Goal: Information Seeking & Learning: Find specific fact

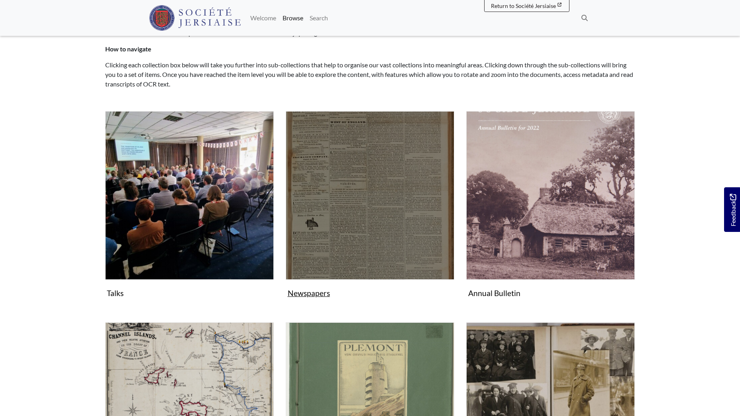
scroll to position [120, 0]
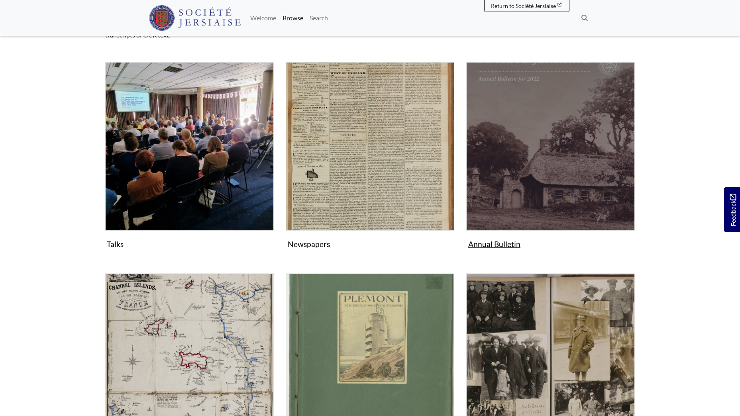
click at [503, 188] on img "Subcollection" at bounding box center [550, 146] width 169 height 169
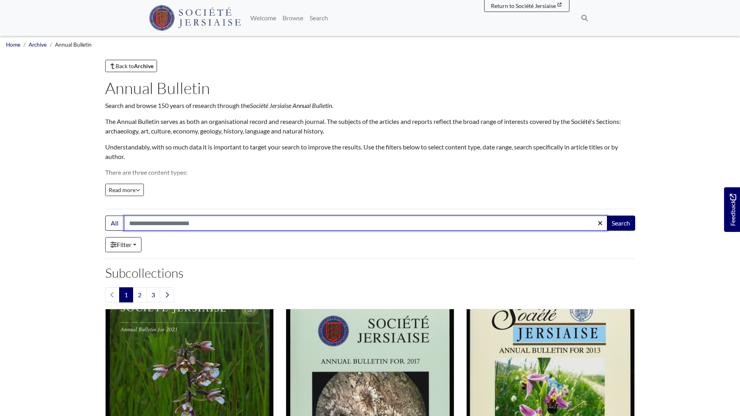
click at [205, 222] on input "Search:" at bounding box center [366, 223] width 484 height 15
type input "*******"
click at [607, 216] on button "Search" at bounding box center [621, 223] width 29 height 15
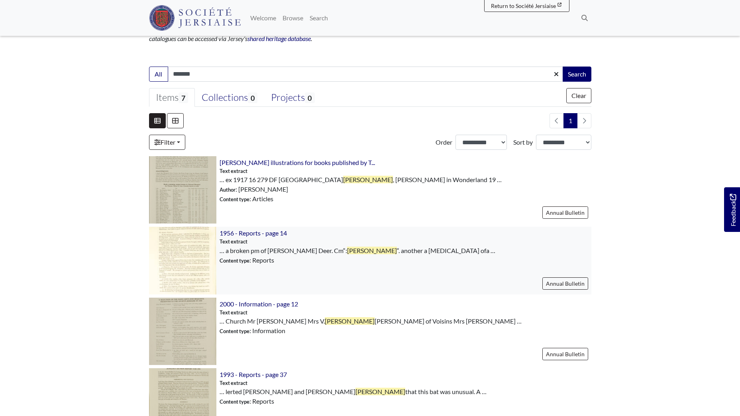
scroll to position [159, 0]
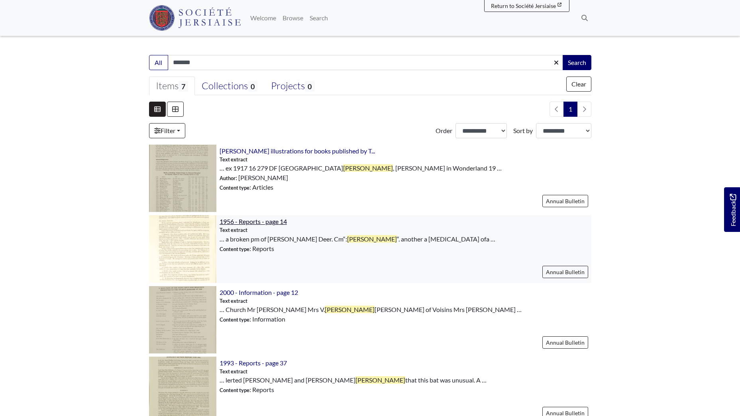
click at [263, 218] on span "1956 - Reports - page 14" at bounding box center [253, 222] width 67 height 8
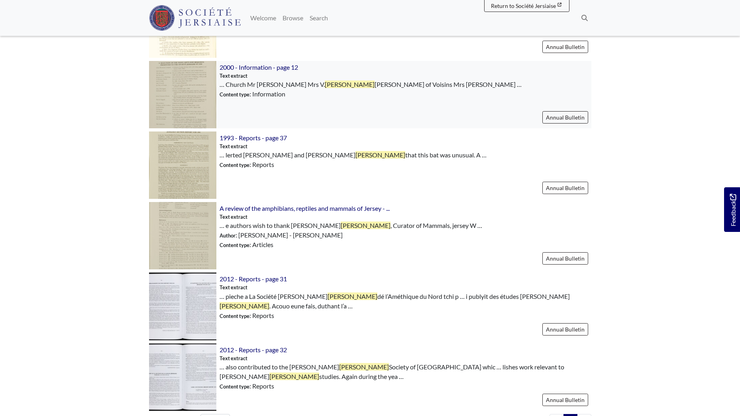
scroll to position [399, 0]
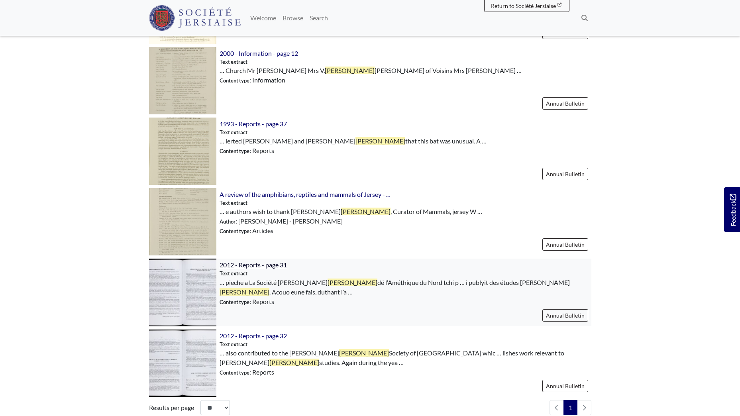
click at [253, 263] on span "2012 - Reports - page 31" at bounding box center [253, 265] width 67 height 8
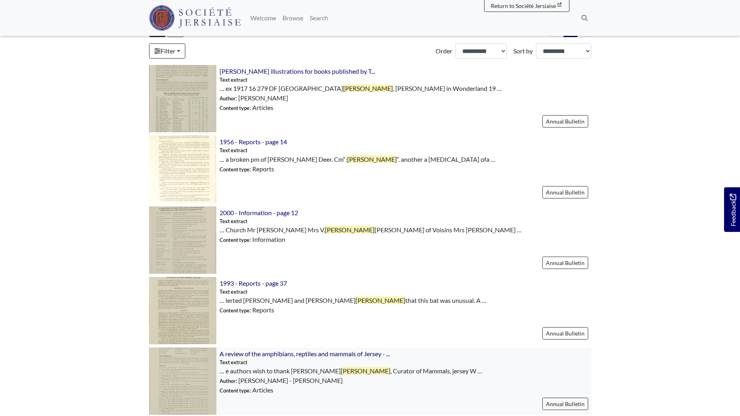
scroll to position [199, 0]
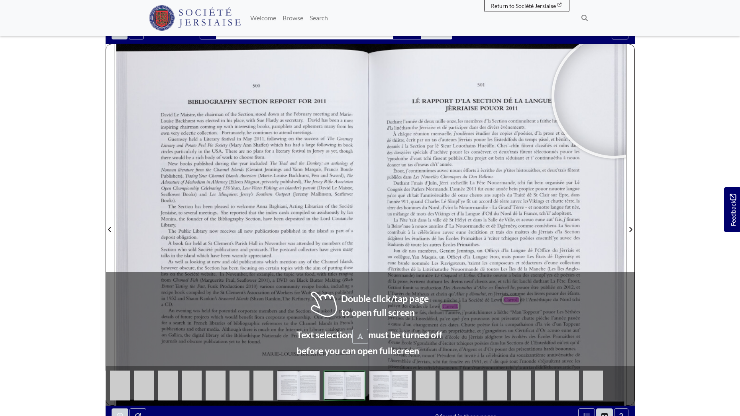
scroll to position [111, 0]
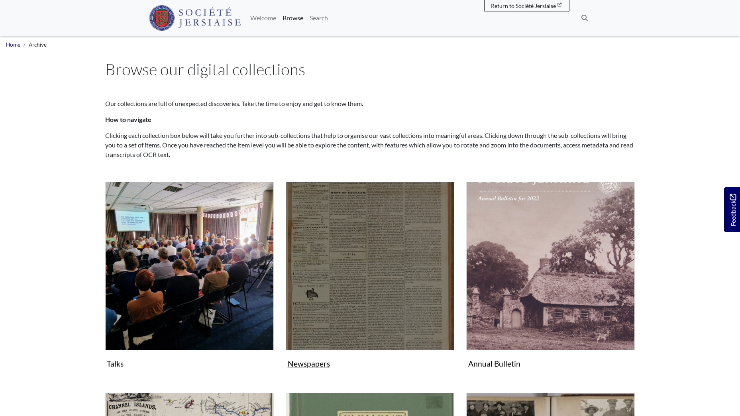
click at [362, 256] on img "Subcollection" at bounding box center [370, 266] width 169 height 169
click at [341, 246] on img "Subcollection" at bounding box center [370, 266] width 169 height 169
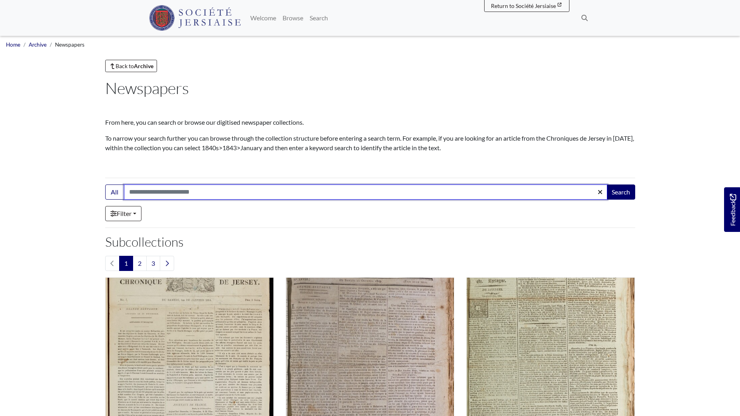
click at [194, 191] on input "Search:" at bounding box center [366, 192] width 484 height 15
type input "*******"
click at [607, 185] on button "Search" at bounding box center [621, 192] width 29 height 15
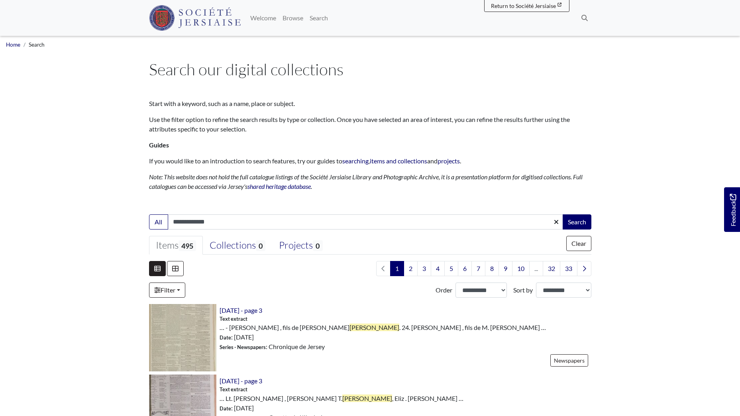
click at [173, 222] on input "**********" at bounding box center [366, 221] width 396 height 15
click at [220, 219] on input "**********" at bounding box center [366, 221] width 396 height 15
type input "**********"
click at [563, 214] on button "Search" at bounding box center [577, 221] width 29 height 15
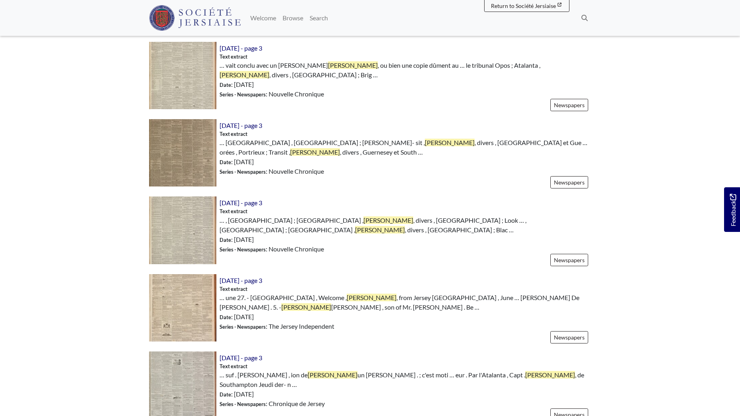
scroll to position [1076, 0]
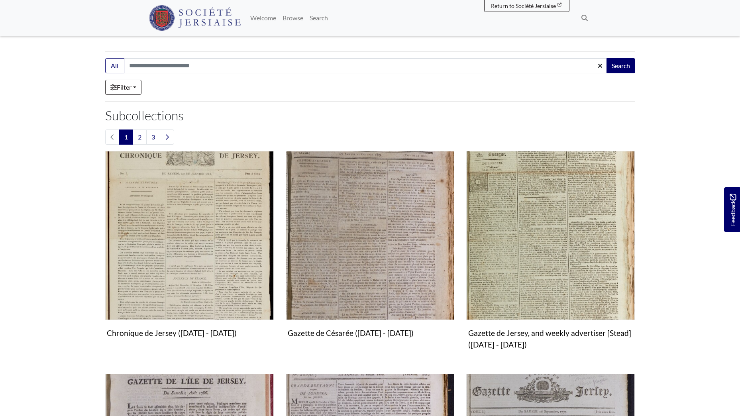
scroll to position [239, 0]
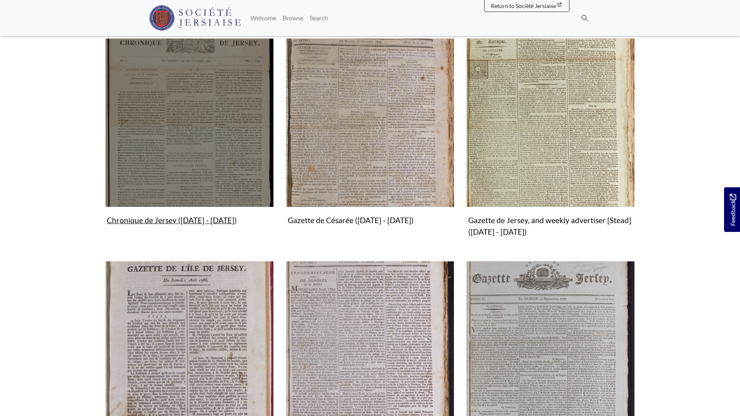
click at [197, 136] on img "Subcollection" at bounding box center [189, 122] width 169 height 169
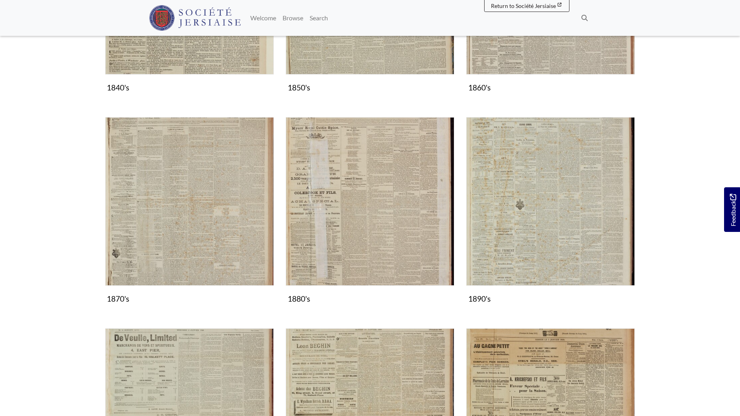
scroll to position [558, 0]
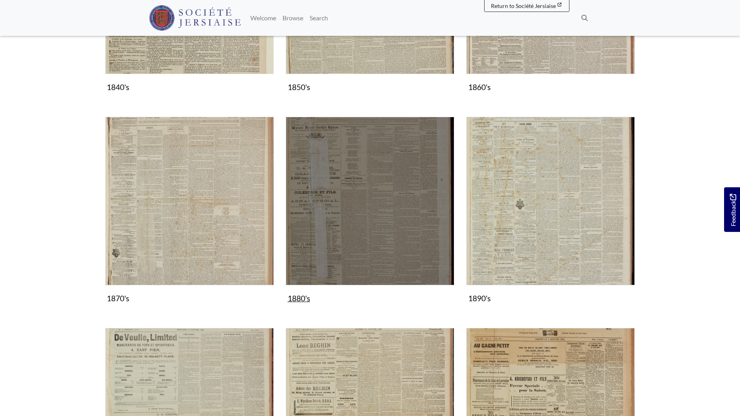
click at [339, 226] on img "Subcollection" at bounding box center [370, 201] width 169 height 169
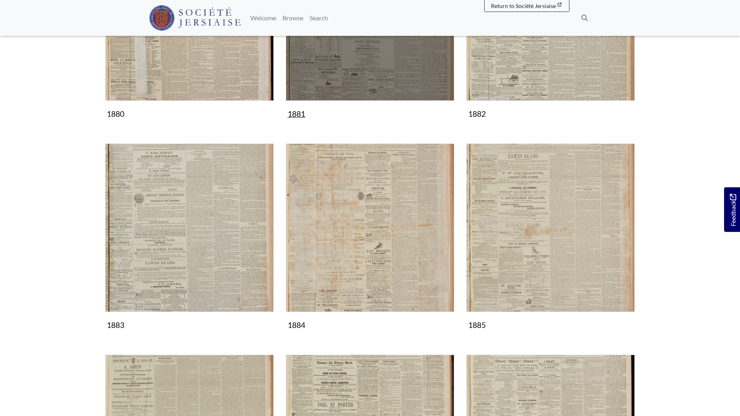
scroll to position [239, 0]
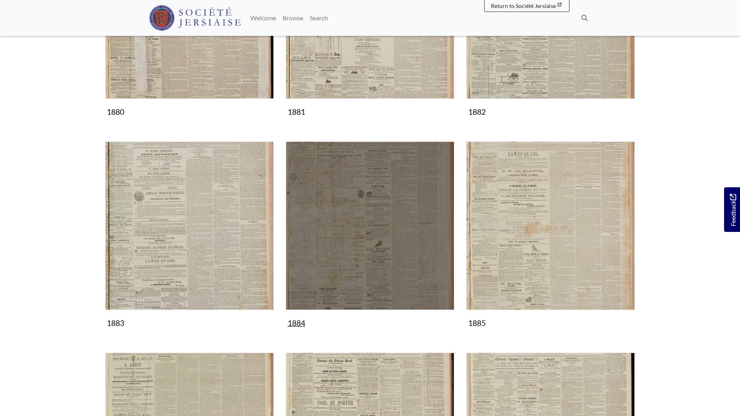
click at [348, 224] on img "Subcollection" at bounding box center [370, 226] width 169 height 169
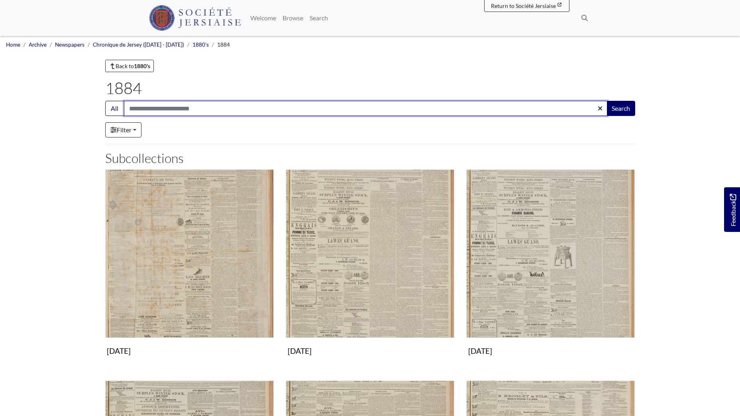
click at [153, 106] on input "Search:" at bounding box center [366, 108] width 484 height 15
click at [607, 101] on button "Search" at bounding box center [621, 108] width 29 height 15
click at [141, 109] on input "*******" at bounding box center [366, 108] width 484 height 15
type input "******"
click at [607, 101] on button "Search" at bounding box center [621, 108] width 29 height 15
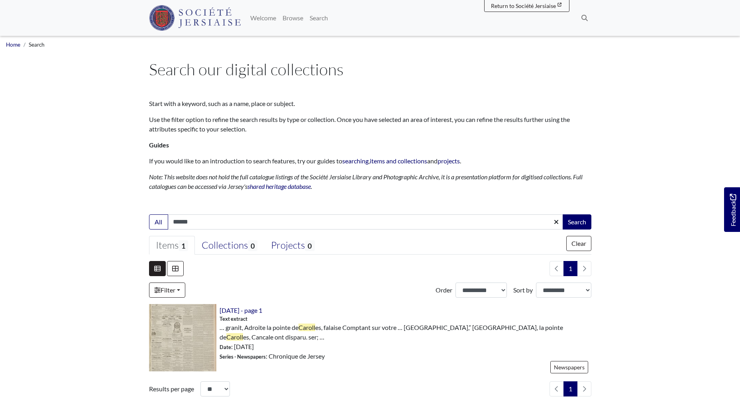
click at [195, 220] on input "******" at bounding box center [366, 221] width 396 height 15
type input "*****"
click at [563, 214] on button "Search" at bounding box center [577, 221] width 29 height 15
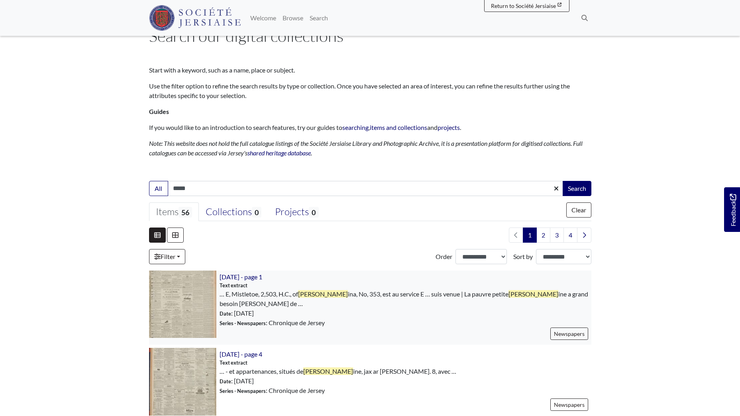
scroll to position [80, 0]
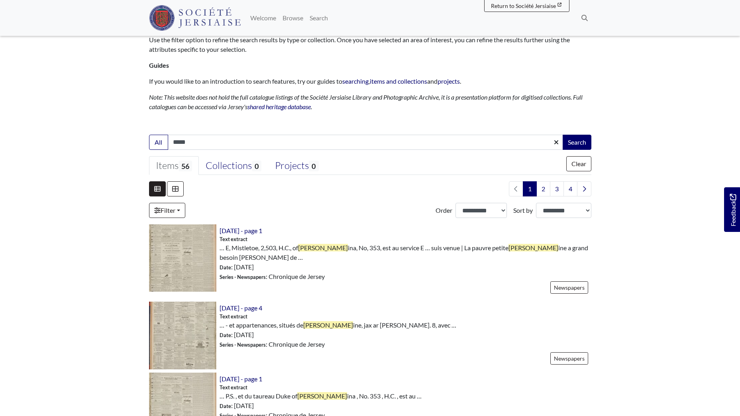
click at [183, 142] on input "*****" at bounding box center [366, 142] width 396 height 15
type input "******"
click at [563, 135] on button "Search" at bounding box center [577, 142] width 29 height 15
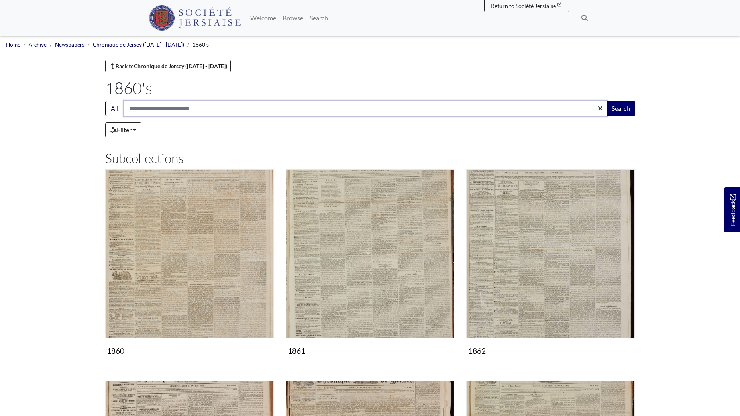
click at [163, 108] on input "Search:" at bounding box center [366, 108] width 484 height 15
type input "*******"
click at [607, 101] on button "Search" at bounding box center [621, 108] width 29 height 15
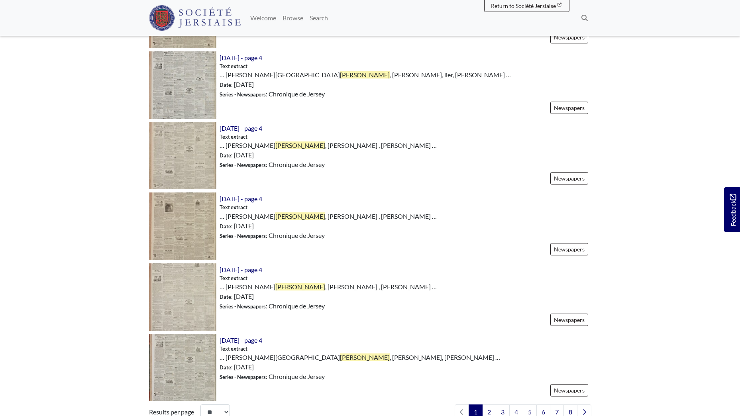
scroll to position [996, 0]
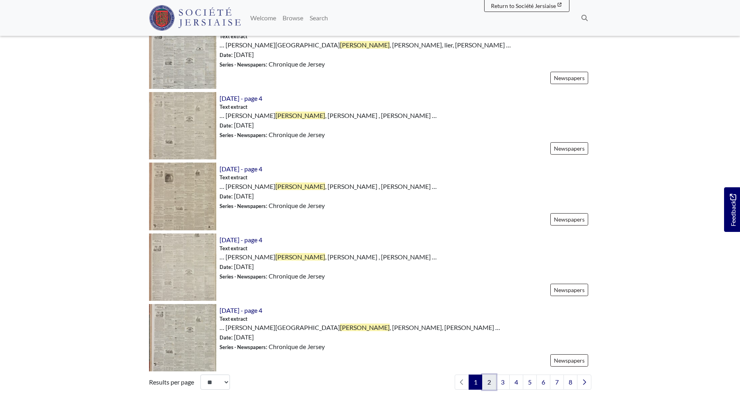
click at [491, 382] on link "2" at bounding box center [489, 382] width 14 height 15
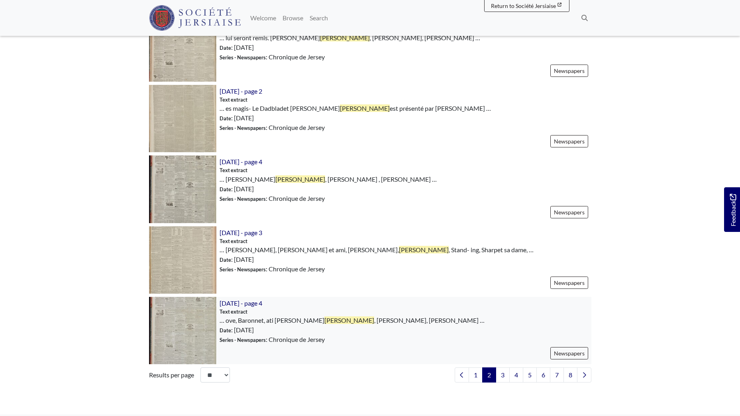
scroll to position [1036, 0]
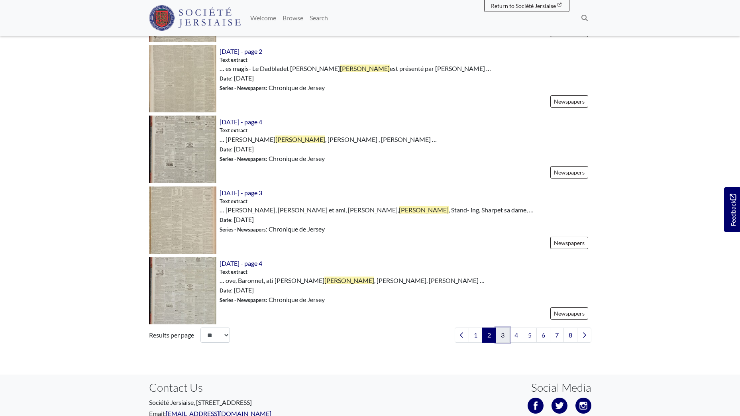
click at [503, 337] on link "3" at bounding box center [503, 335] width 14 height 15
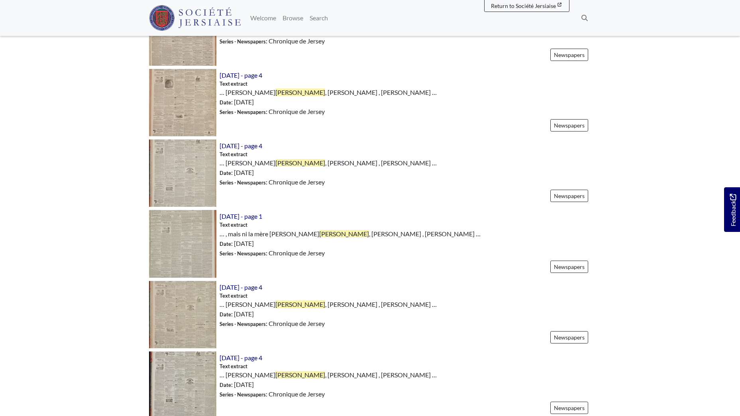
scroll to position [997, 0]
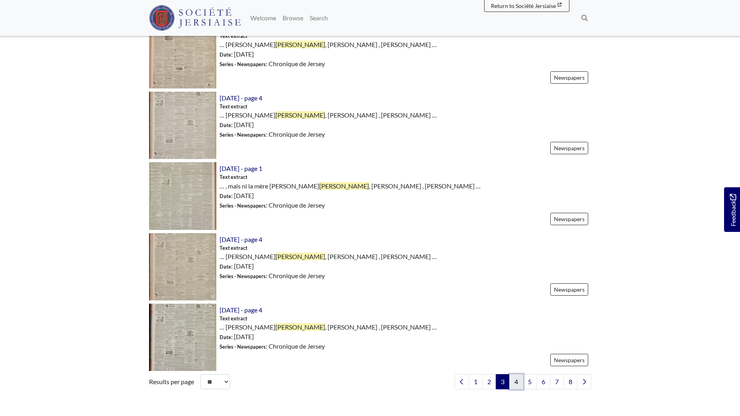
click at [515, 382] on link "4" at bounding box center [516, 381] width 14 height 15
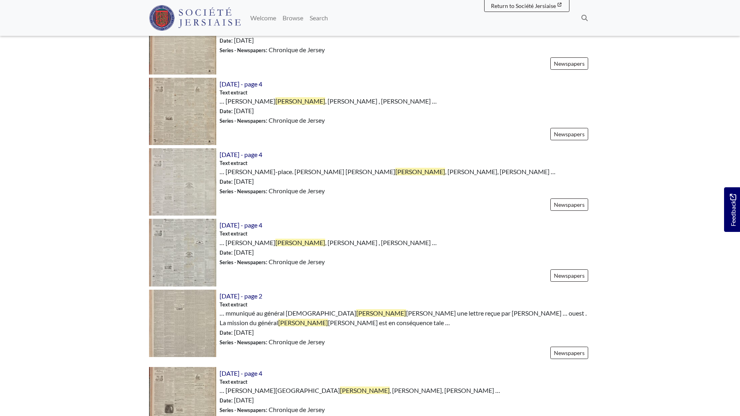
scroll to position [717, 0]
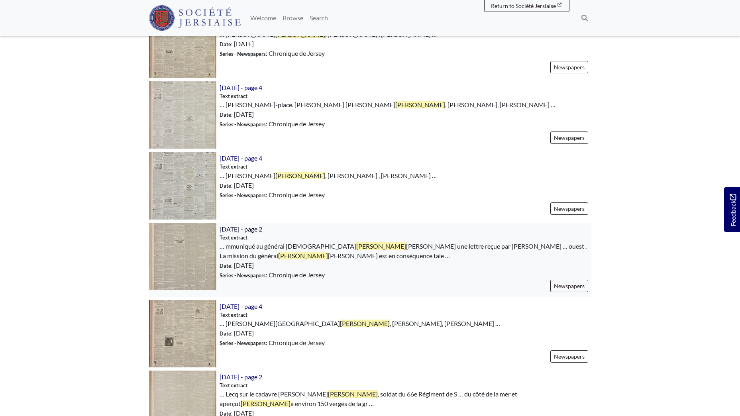
click at [257, 231] on span "15th August 1868 - page 2" at bounding box center [241, 229] width 43 height 8
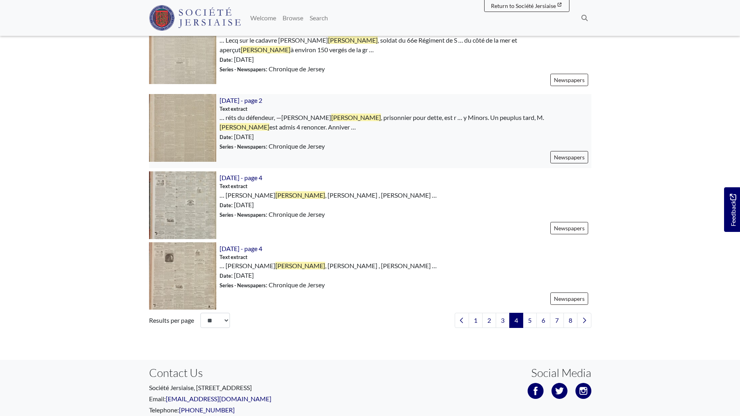
scroll to position [1076, 0]
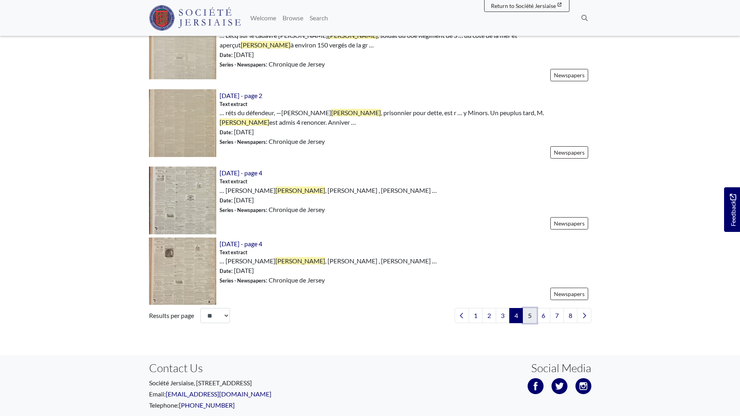
click at [533, 316] on link "5" at bounding box center [530, 315] width 14 height 15
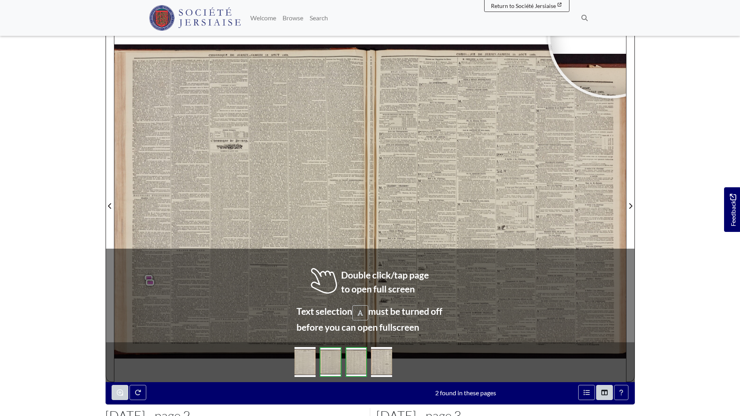
scroll to position [106, 0]
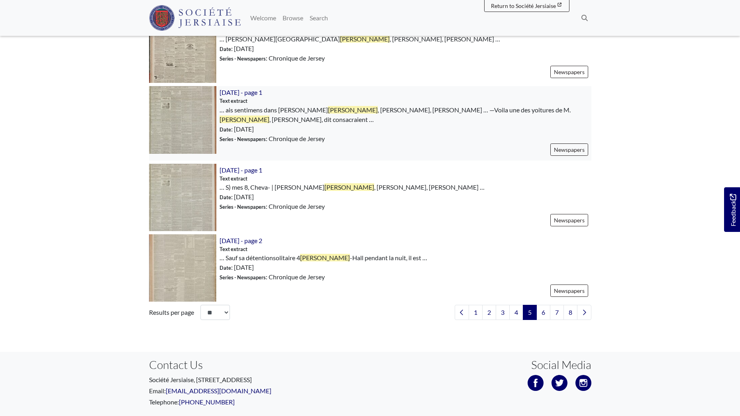
scroll to position [1076, 0]
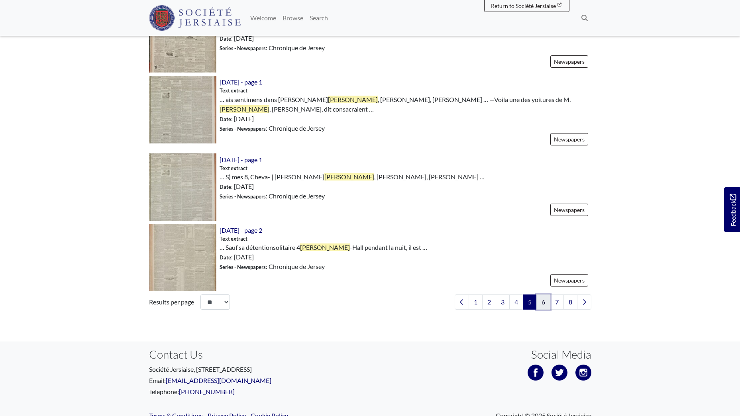
click at [543, 302] on link "6" at bounding box center [544, 302] width 14 height 15
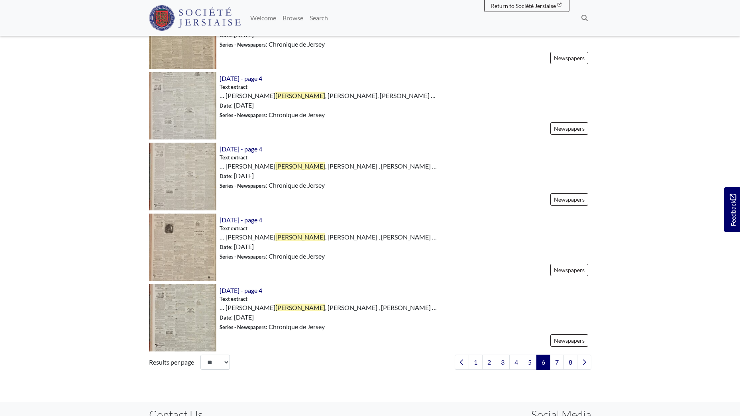
scroll to position [1036, 0]
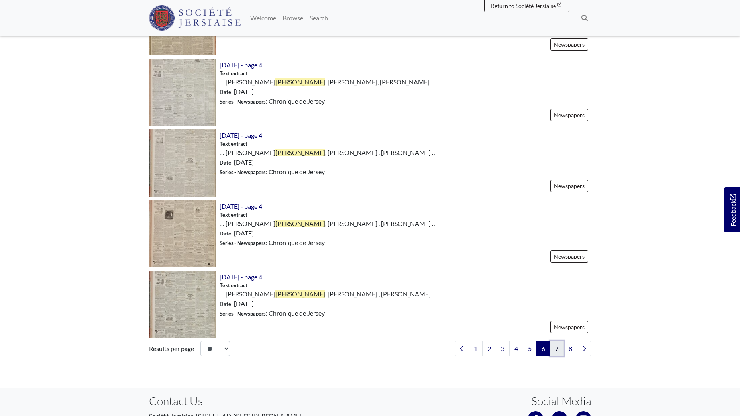
click at [561, 349] on link "7" at bounding box center [557, 348] width 14 height 15
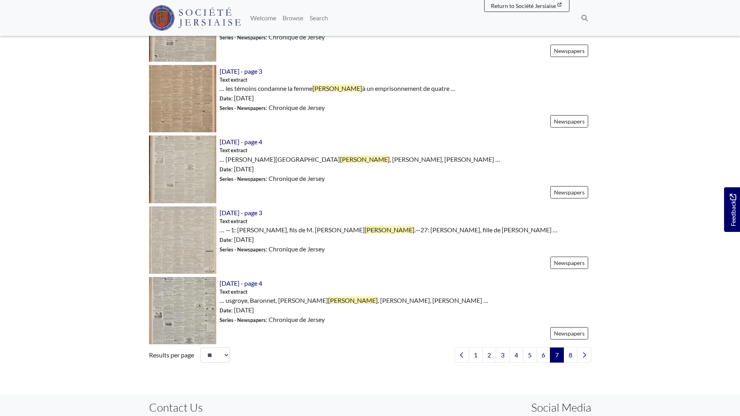
scroll to position [1036, 0]
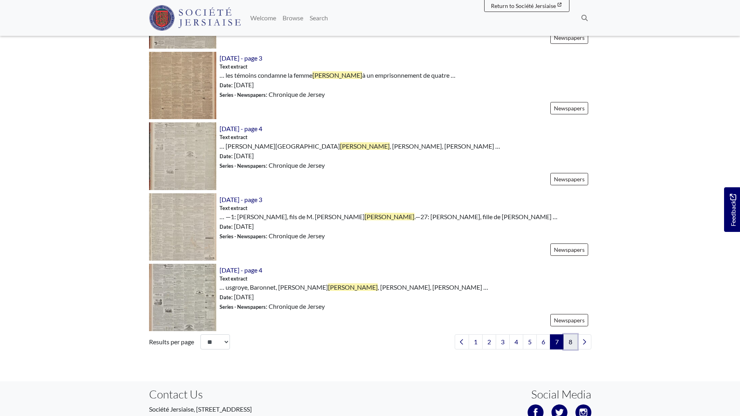
click at [568, 340] on link "8" at bounding box center [571, 341] width 14 height 15
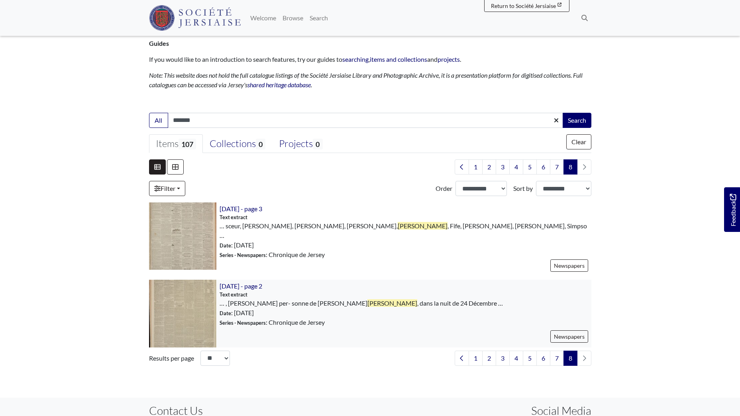
scroll to position [120, 0]
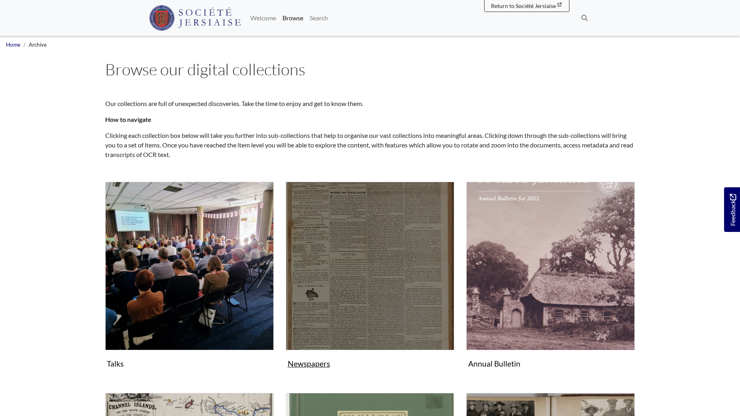
click at [345, 268] on img "Subcollection" at bounding box center [370, 266] width 169 height 169
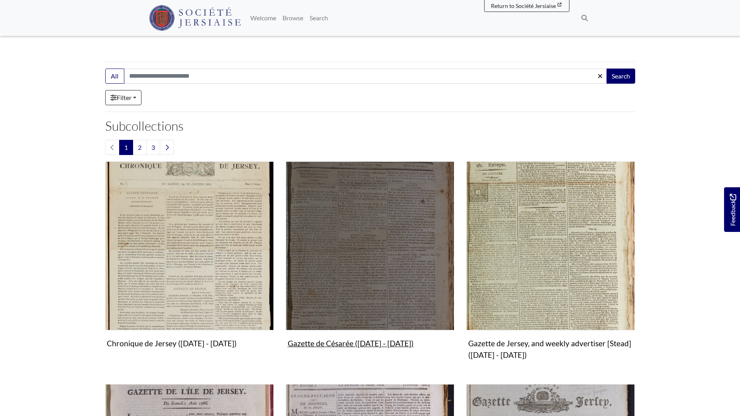
scroll to position [159, 0]
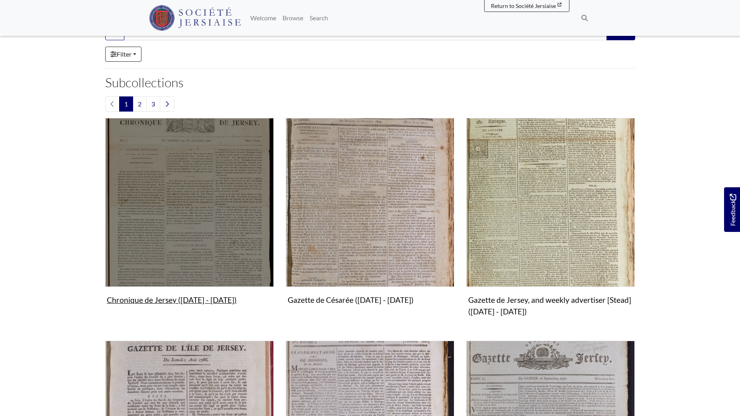
click at [189, 224] on img "Subcollection" at bounding box center [189, 202] width 169 height 169
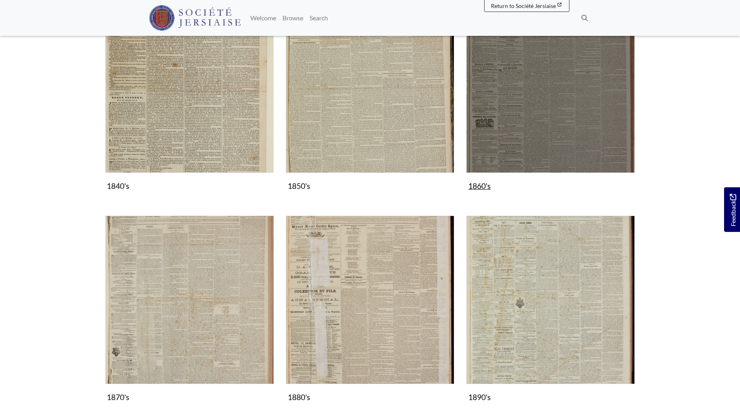
scroll to position [478, 0]
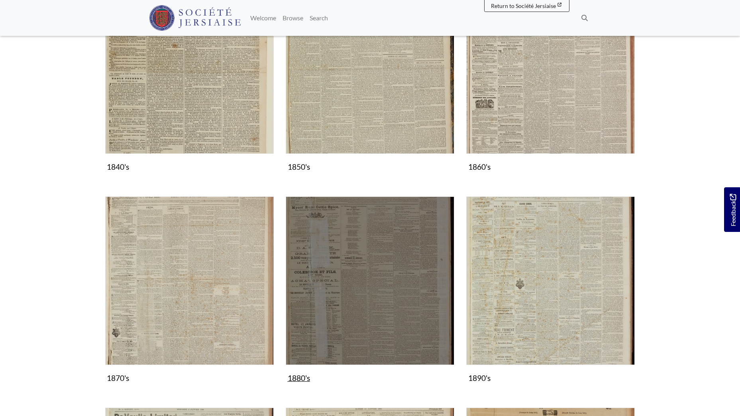
click at [426, 257] on img "Subcollection" at bounding box center [370, 281] width 169 height 169
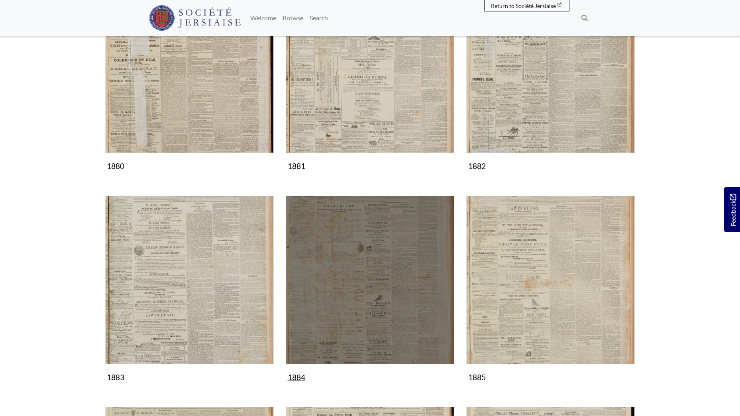
scroll to position [199, 0]
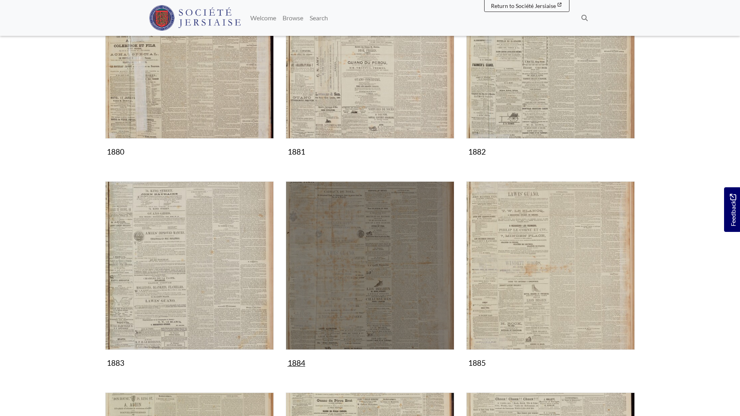
click at [371, 299] on img "Subcollection" at bounding box center [370, 265] width 169 height 169
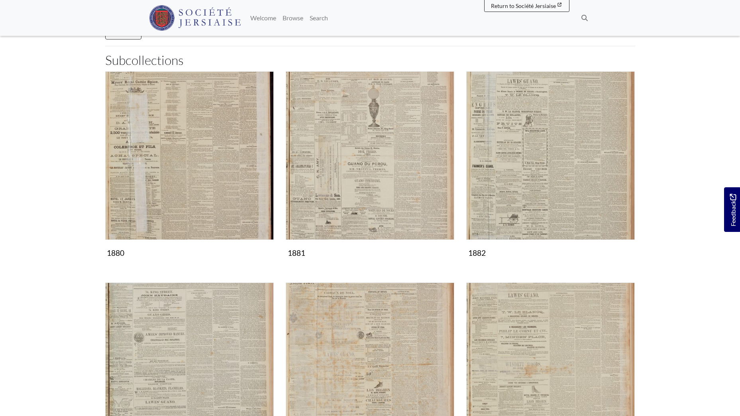
scroll to position [0, 0]
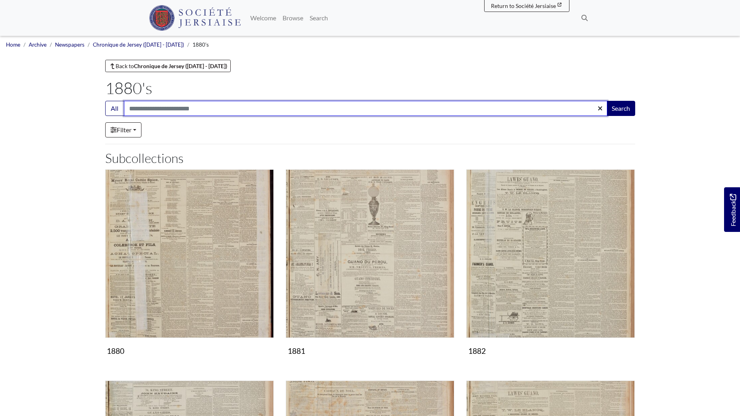
click at [178, 109] on input "Search:" at bounding box center [366, 108] width 484 height 15
type input "*******"
click at [607, 101] on button "Search" at bounding box center [621, 108] width 29 height 15
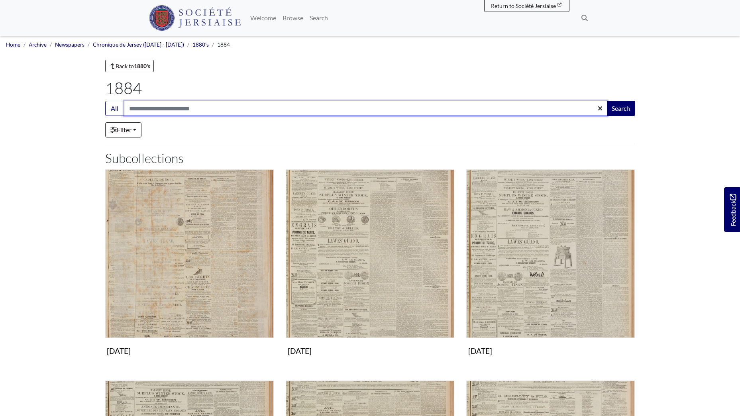
click at [165, 111] on input "Search:" at bounding box center [366, 108] width 484 height 15
type input "*******"
click at [607, 101] on button "Search" at bounding box center [621, 108] width 29 height 15
